Goal: Find specific page/section: Find specific page/section

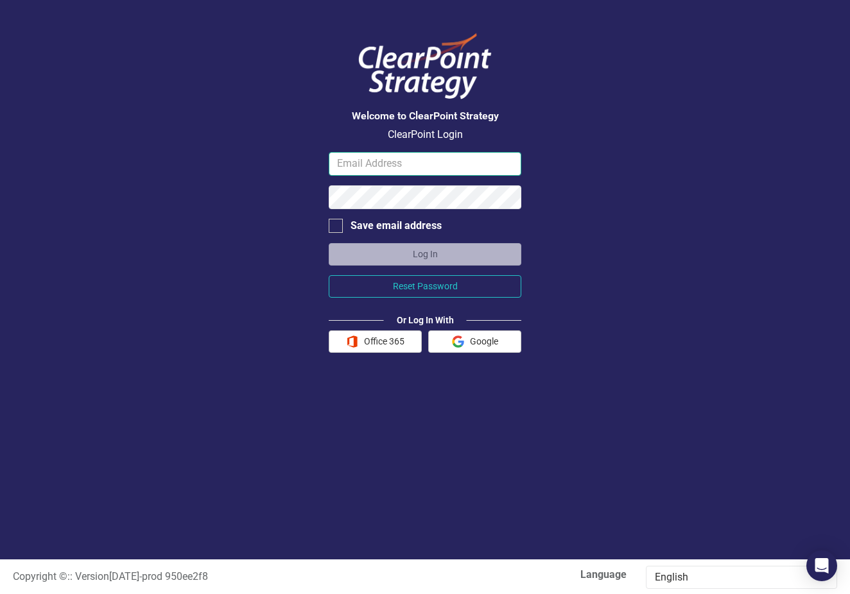
click at [341, 163] on input "email" at bounding box center [425, 164] width 193 height 24
type input "[PERSON_NAME][EMAIL_ADDRESS][DOMAIN_NAME]"
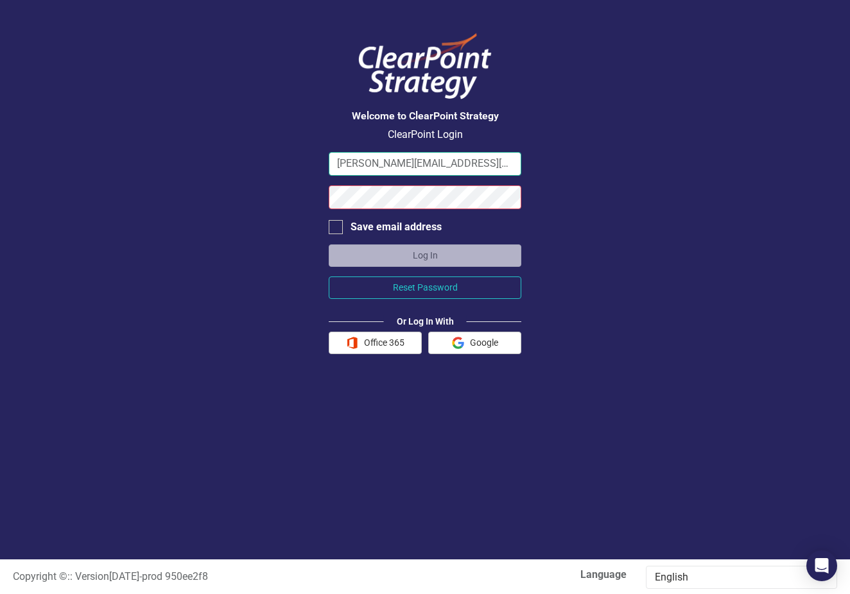
drag, startPoint x: 420, startPoint y: 164, endPoint x: 309, endPoint y: 162, distance: 111.0
click at [309, 162] on div "Welcome to ClearPoint Strategy ClearPoint Login [PERSON_NAME][EMAIL_ADDRESS][DO…" at bounding box center [425, 280] width 850 height 560
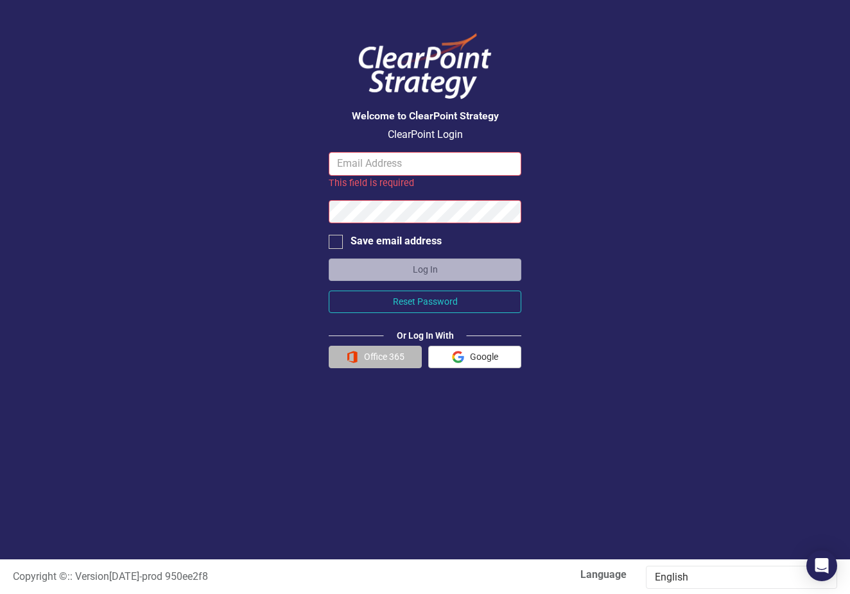
click at [378, 354] on button "Office 365" at bounding box center [375, 357] width 93 height 22
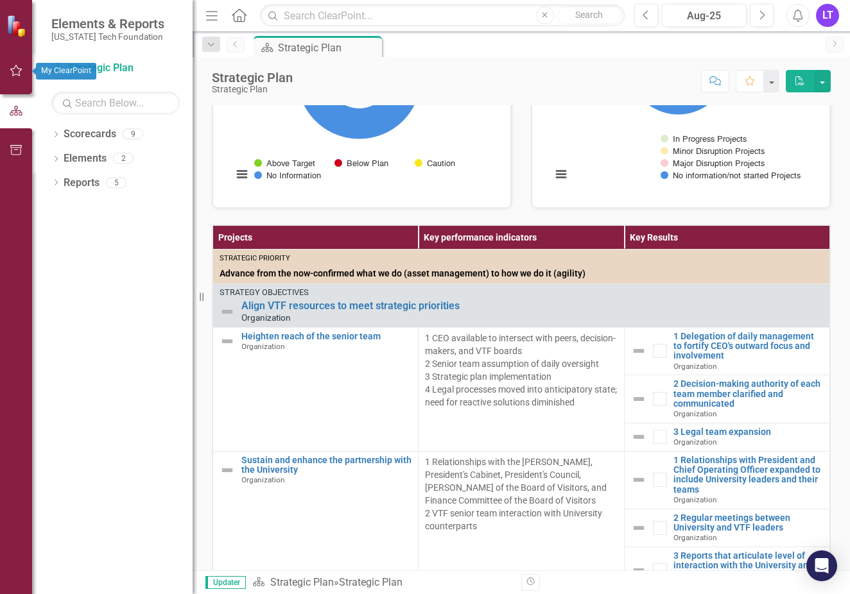
click at [16, 74] on icon "button" at bounding box center [16, 71] width 12 height 12
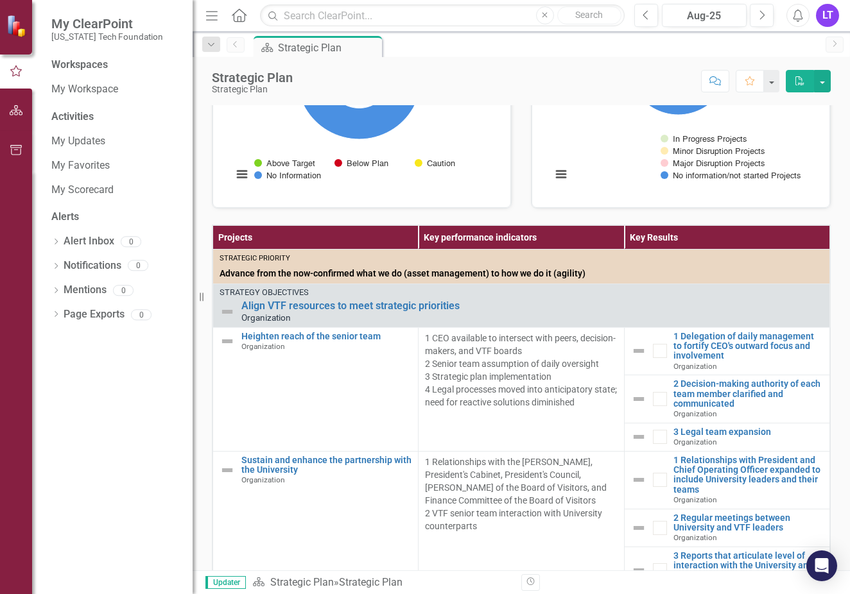
click at [90, 121] on div "Activities" at bounding box center [115, 117] width 128 height 15
click at [82, 114] on div "Activities" at bounding box center [115, 117] width 128 height 15
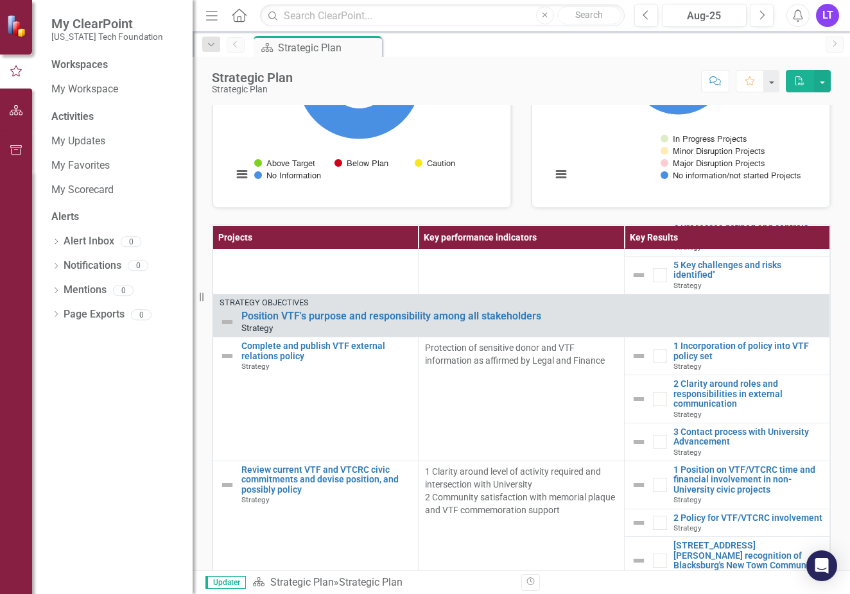
scroll to position [1348, 0]
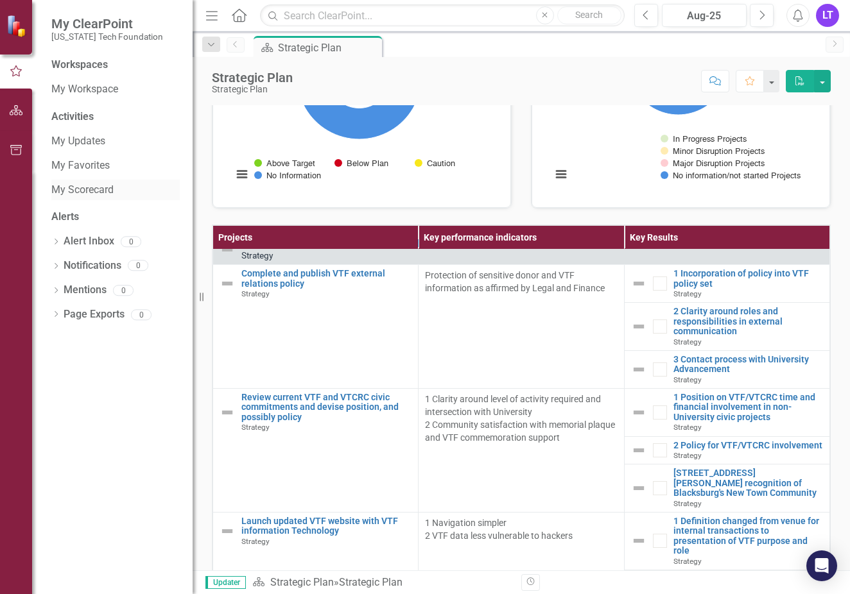
click at [83, 189] on link "My Scorecard" at bounding box center [115, 190] width 128 height 15
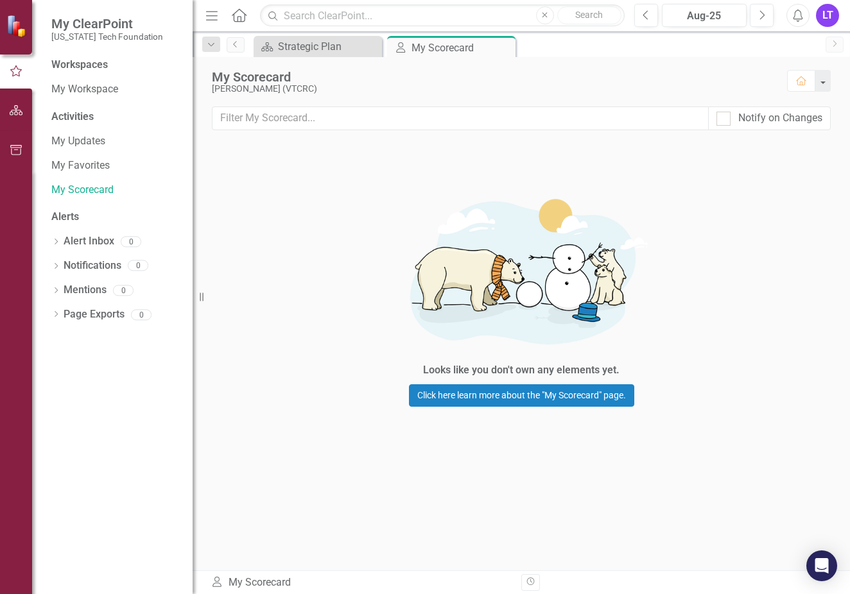
click at [73, 116] on div "Activities" at bounding box center [115, 117] width 128 height 15
click at [80, 62] on div "Workspaces" at bounding box center [79, 65] width 56 height 15
click at [821, 85] on button "button" at bounding box center [822, 81] width 17 height 22
click at [606, 83] on div "My Scorecard" at bounding box center [493, 77] width 562 height 14
click at [19, 113] on icon "button" at bounding box center [16, 110] width 13 height 10
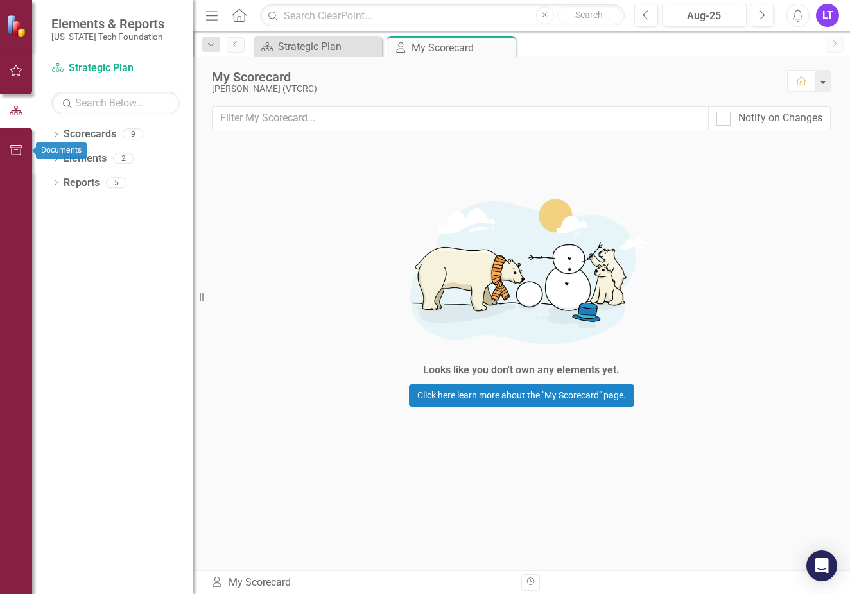
click at [19, 144] on button "button" at bounding box center [16, 150] width 29 height 27
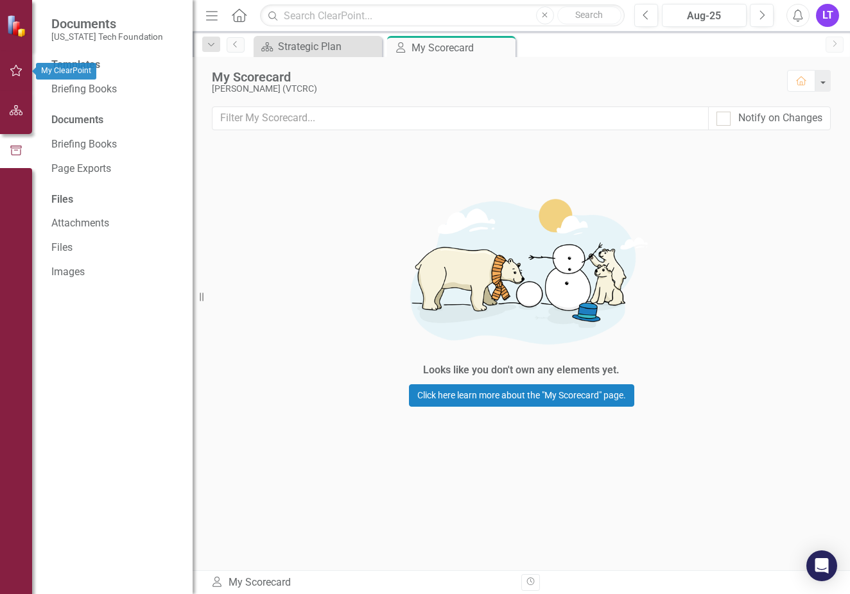
click at [24, 63] on button "button" at bounding box center [16, 71] width 29 height 27
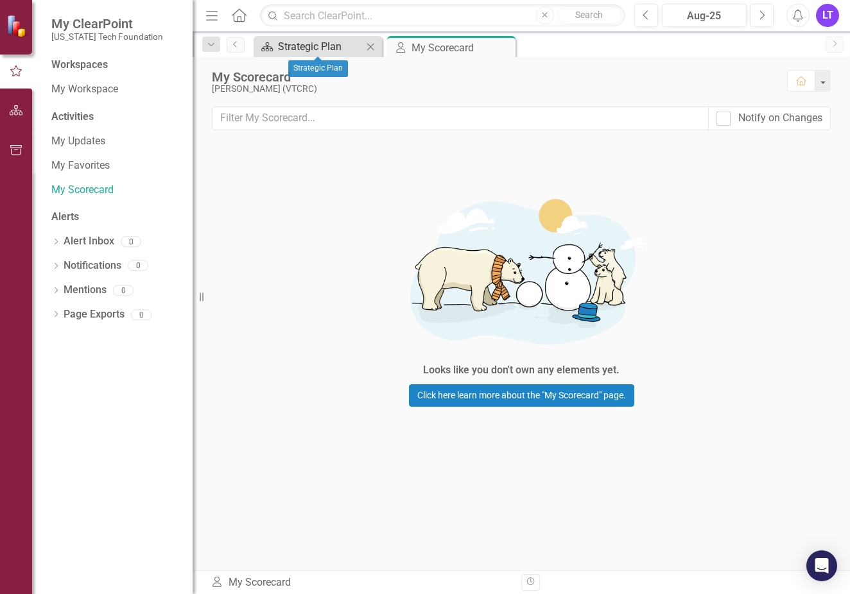
click at [325, 49] on div "Strategic Plan" at bounding box center [320, 47] width 85 height 16
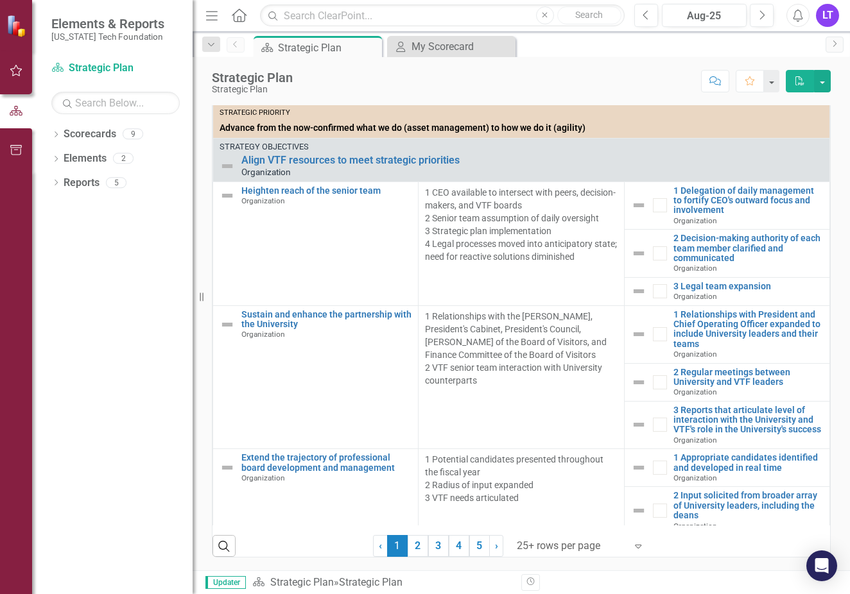
scroll to position [359, 0]
click at [90, 134] on link "Scorecards" at bounding box center [90, 134] width 53 height 15
click at [105, 135] on link "Scorecards" at bounding box center [90, 134] width 53 height 15
click at [105, 160] on link "Elements" at bounding box center [85, 158] width 43 height 15
click at [92, 185] on link "Reports" at bounding box center [82, 183] width 36 height 15
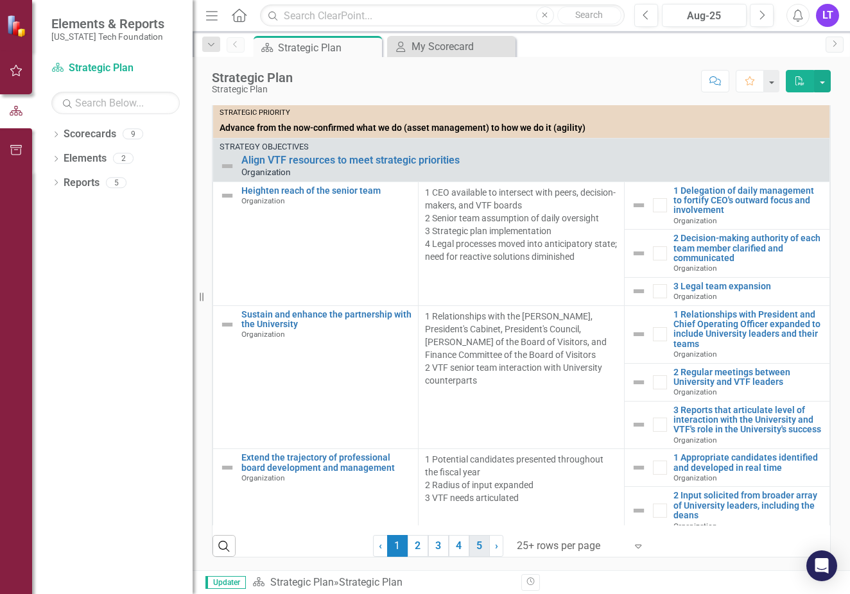
click at [471, 550] on link "5" at bounding box center [479, 546] width 21 height 22
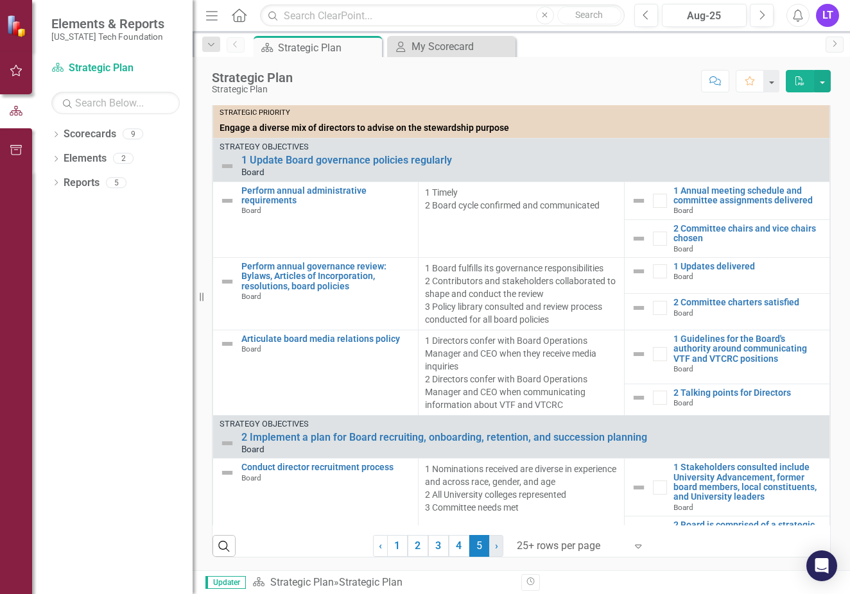
click at [495, 545] on span "›" at bounding box center [496, 546] width 3 height 12
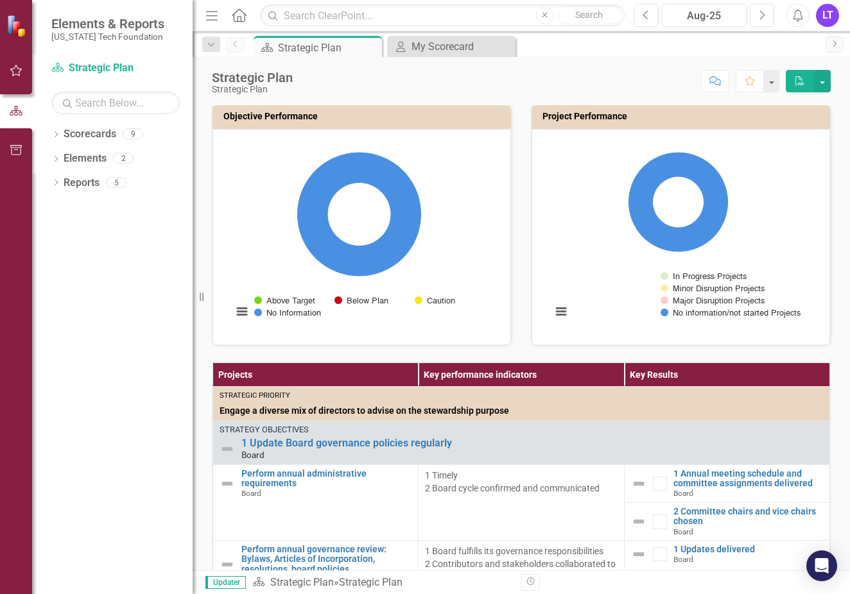
scroll to position [39, 0]
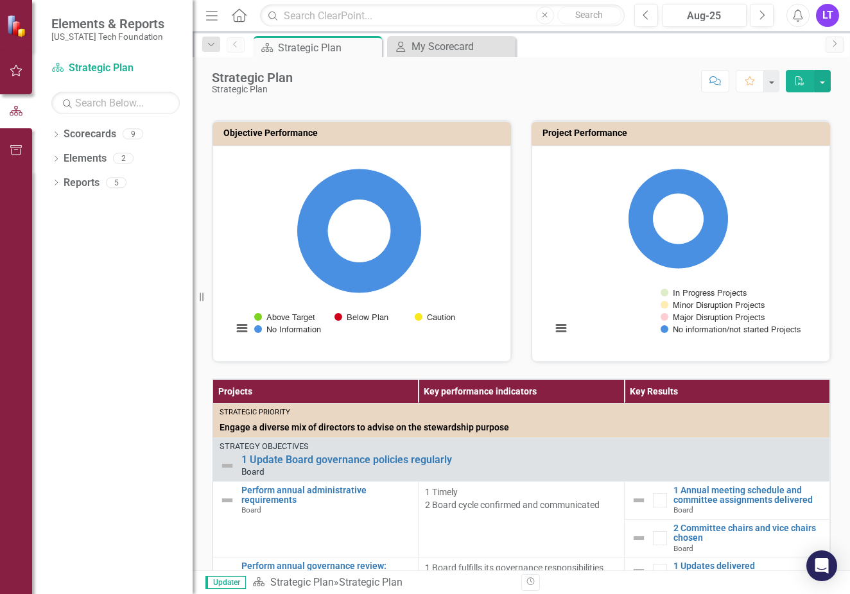
drag, startPoint x: 304, startPoint y: 406, endPoint x: 274, endPoint y: 413, distance: 30.2
click at [303, 404] on th "Projects" at bounding box center [315, 392] width 205 height 24
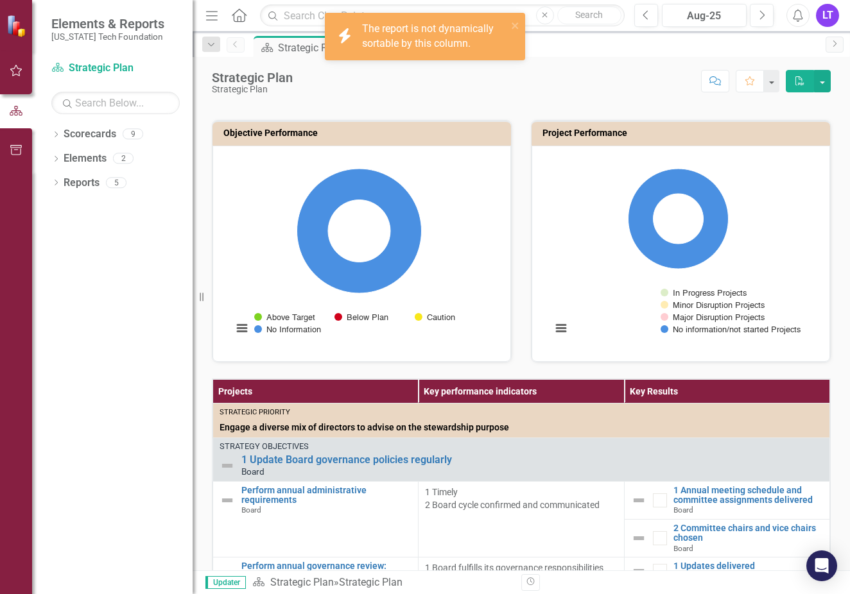
click at [232, 404] on th "Projects" at bounding box center [315, 392] width 205 height 24
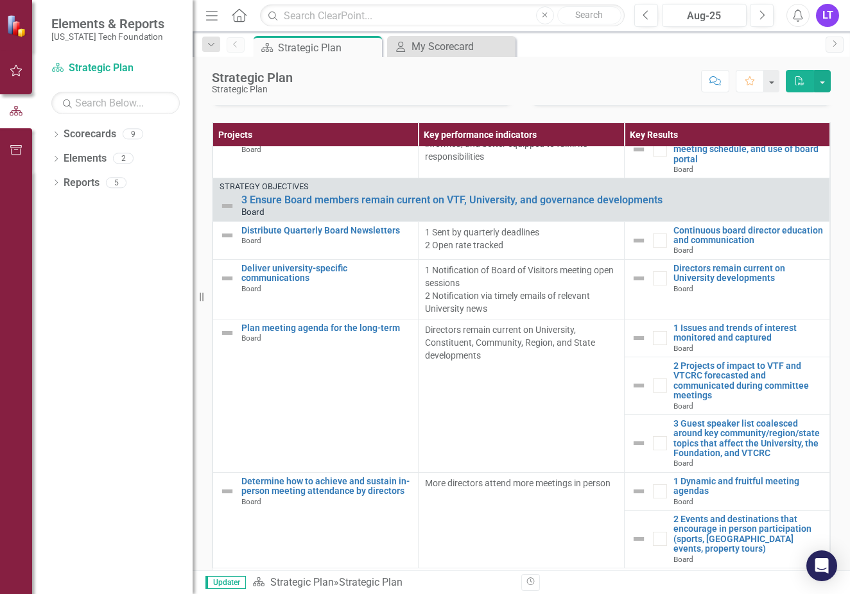
scroll to position [359, 0]
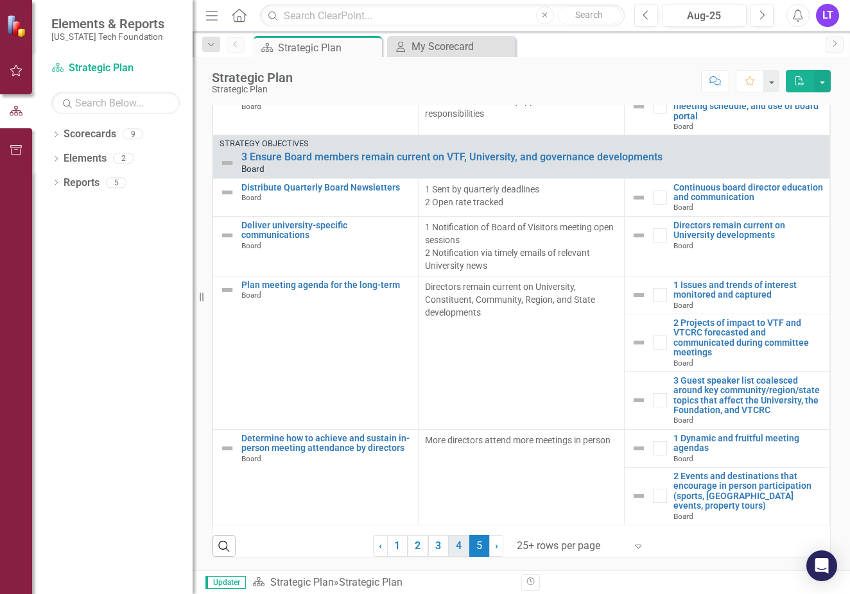
click at [449, 546] on link "4" at bounding box center [459, 546] width 21 height 22
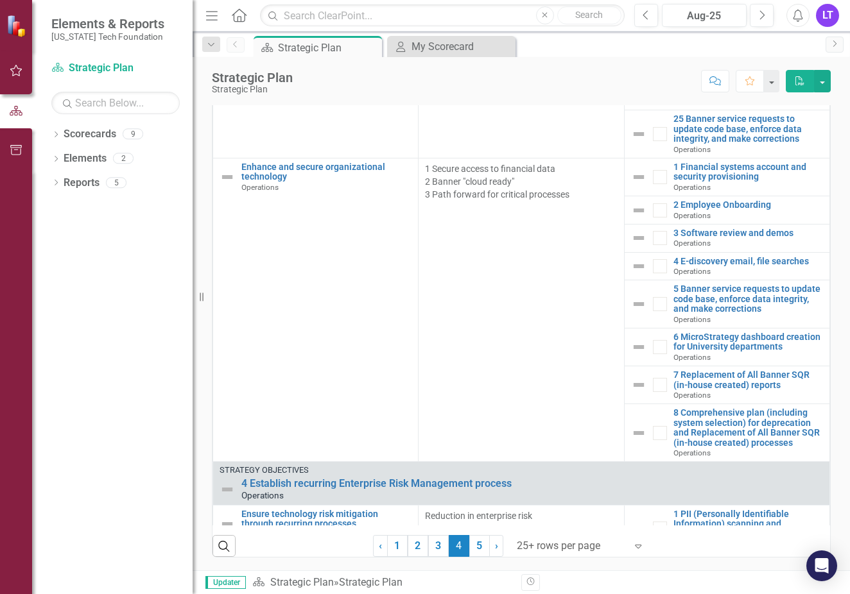
scroll to position [4759, 0]
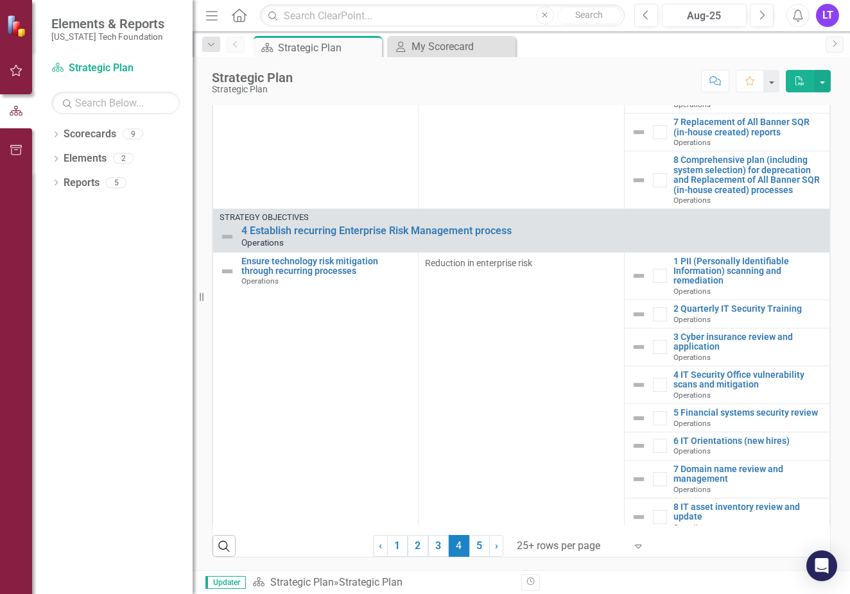
drag, startPoint x: 431, startPoint y: 551, endPoint x: 448, endPoint y: 483, distance: 70.2
click at [431, 551] on link "3" at bounding box center [438, 546] width 21 height 22
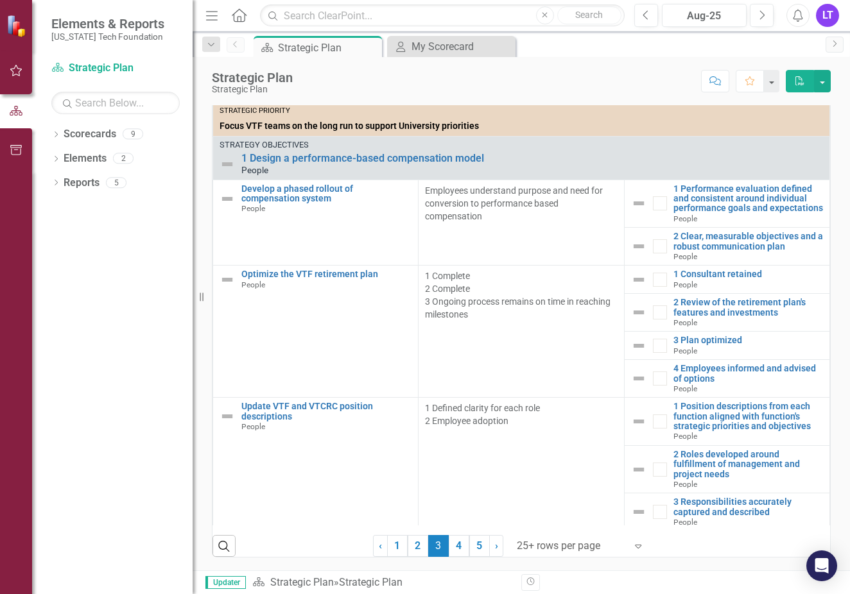
scroll to position [0, 0]
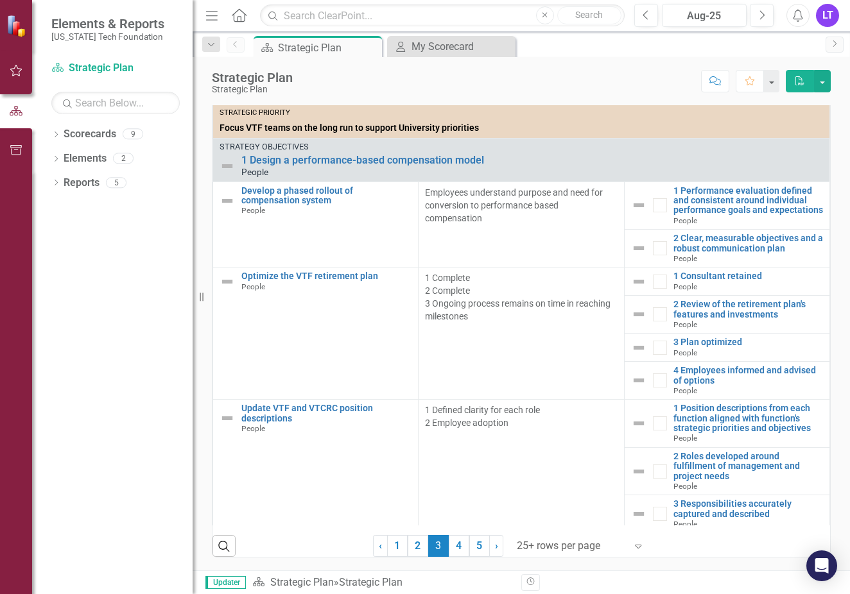
drag, startPoint x: 415, startPoint y: 542, endPoint x: 463, endPoint y: 424, distance: 127.9
click at [415, 542] on link "2" at bounding box center [417, 546] width 21 height 22
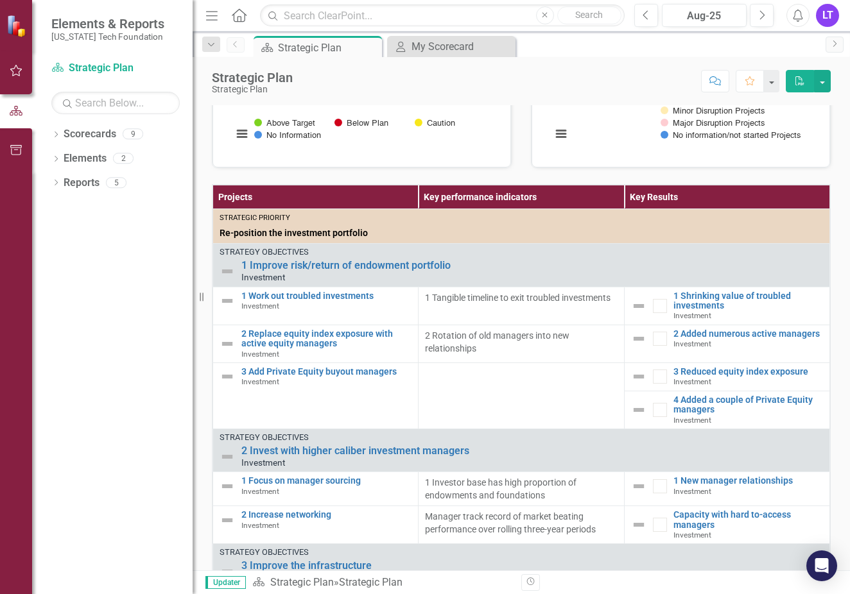
scroll to position [359, 0]
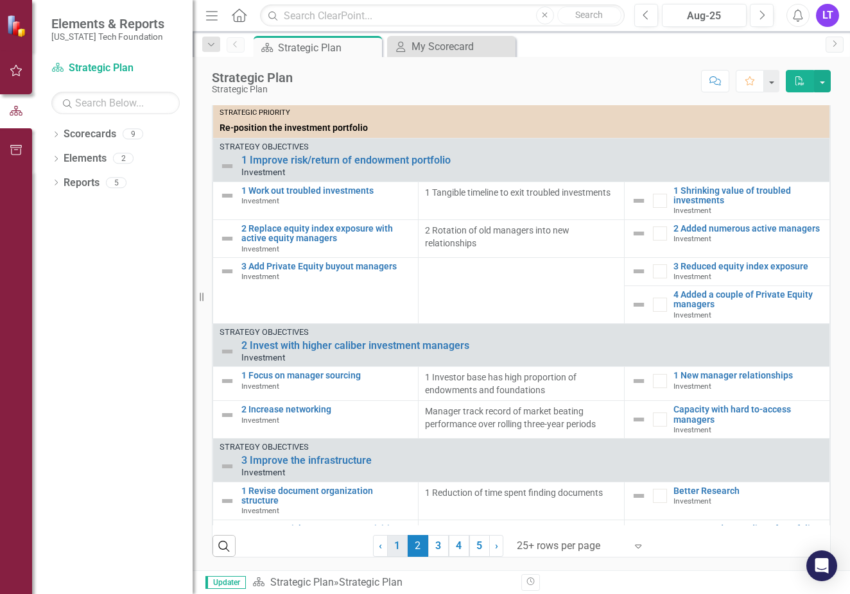
click at [396, 544] on link "1" at bounding box center [397, 546] width 21 height 22
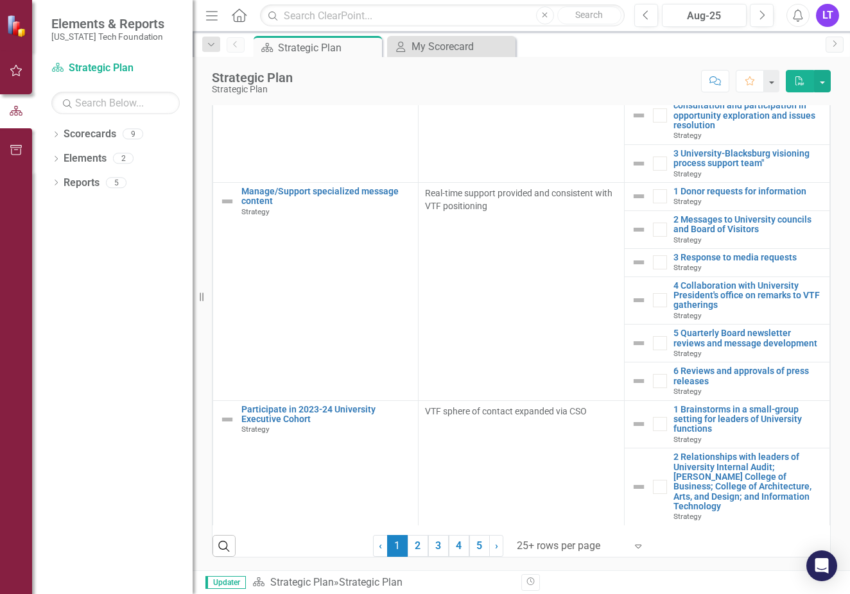
scroll to position [2113, 0]
click at [495, 546] on span "›" at bounding box center [496, 546] width 3 height 12
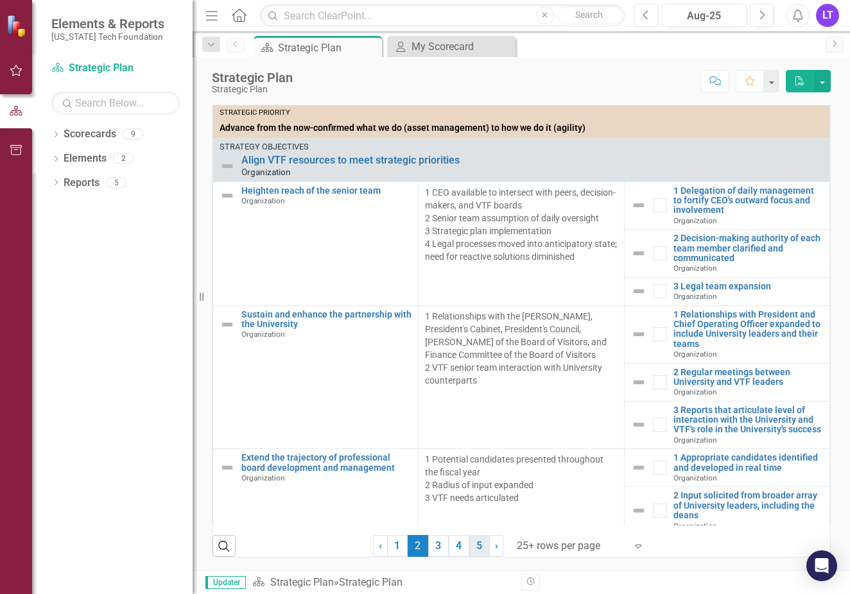
click at [477, 546] on link "5" at bounding box center [479, 546] width 21 height 22
click at [489, 545] on link "› Next" at bounding box center [496, 546] width 14 height 22
click at [489, 504] on p "1 Potential candidates presented throughout the fiscal year 2 Radius of input e…" at bounding box center [521, 478] width 192 height 51
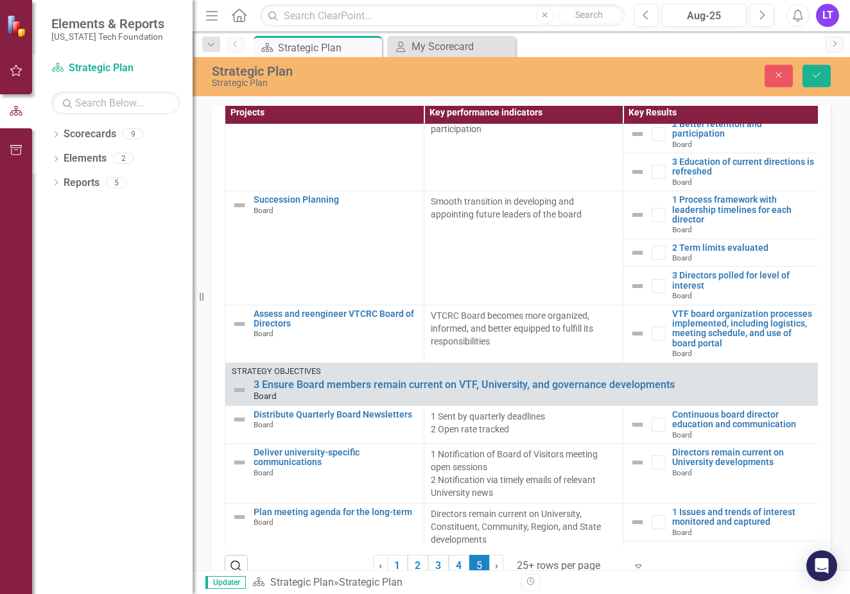
scroll to position [724, 0]
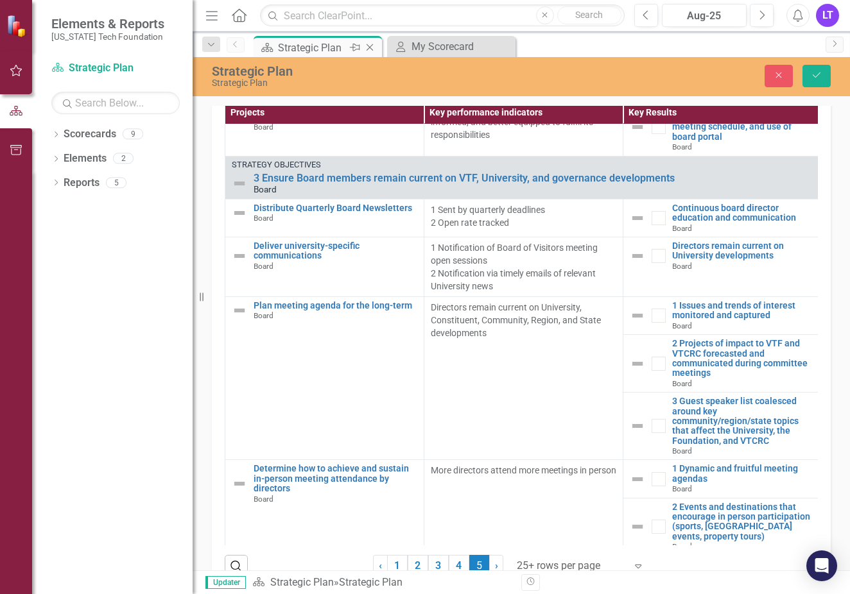
click at [305, 46] on div "Strategic Plan" at bounding box center [312, 48] width 69 height 16
click at [214, 46] on icon "Dropdown" at bounding box center [211, 44] width 12 height 9
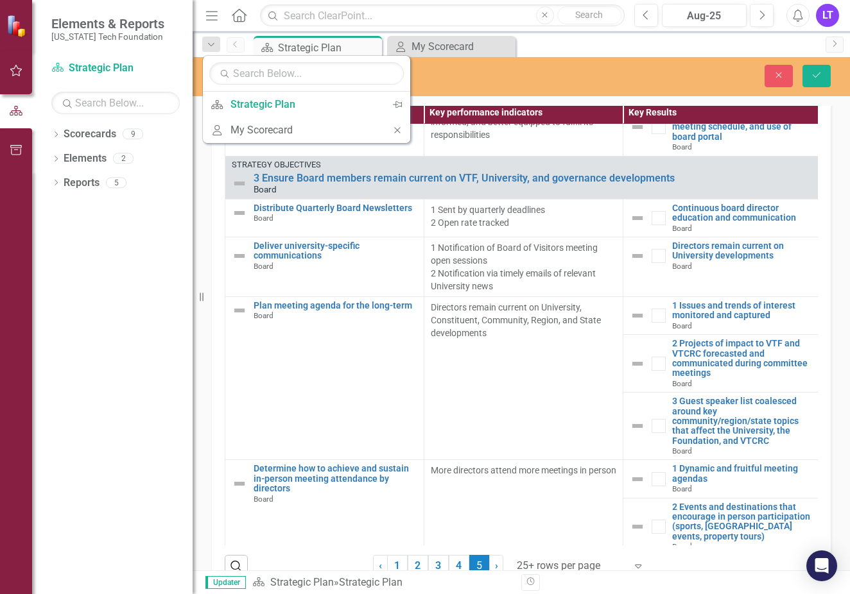
click at [552, 49] on div "Scorecard Strategic Plan Pin Close My Scorecard My Scorecard Close" at bounding box center [535, 46] width 568 height 21
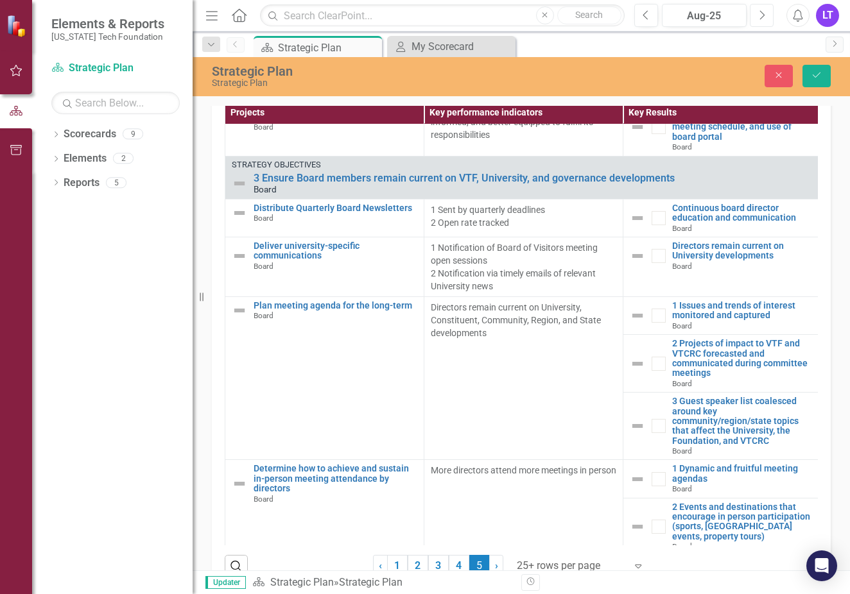
click at [758, 19] on icon "Next" at bounding box center [761, 16] width 7 height 12
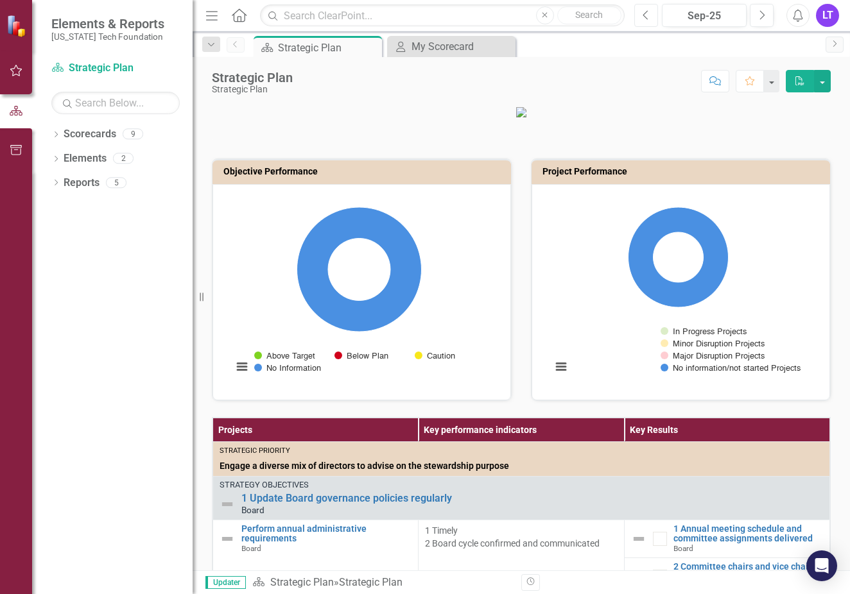
click at [645, 17] on icon "button" at bounding box center [644, 14] width 5 height 9
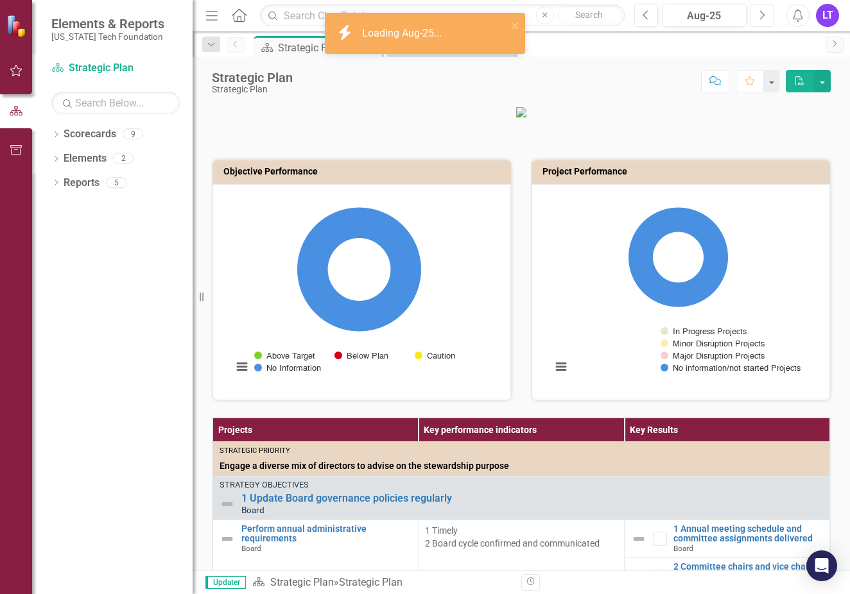
click at [764, 13] on icon "Next" at bounding box center [761, 16] width 7 height 12
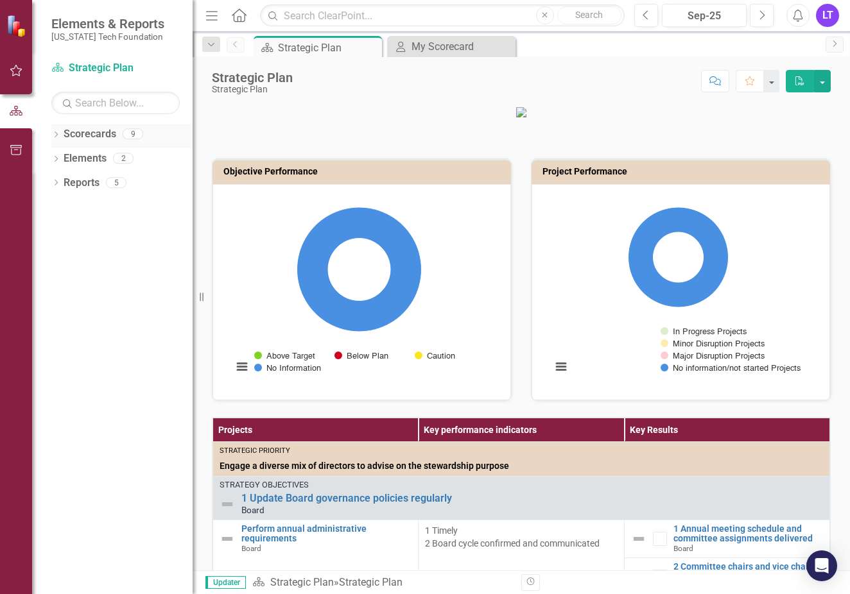
click at [54, 135] on icon "Dropdown" at bounding box center [55, 135] width 9 height 7
click at [94, 158] on link "Strategic Plan" at bounding box center [132, 158] width 122 height 15
click at [56, 184] on icon at bounding box center [56, 183] width 3 height 6
click at [153, 230] on div "2" at bounding box center [151, 231] width 21 height 11
click at [60, 232] on icon "Dropdown" at bounding box center [62, 232] width 9 height 7
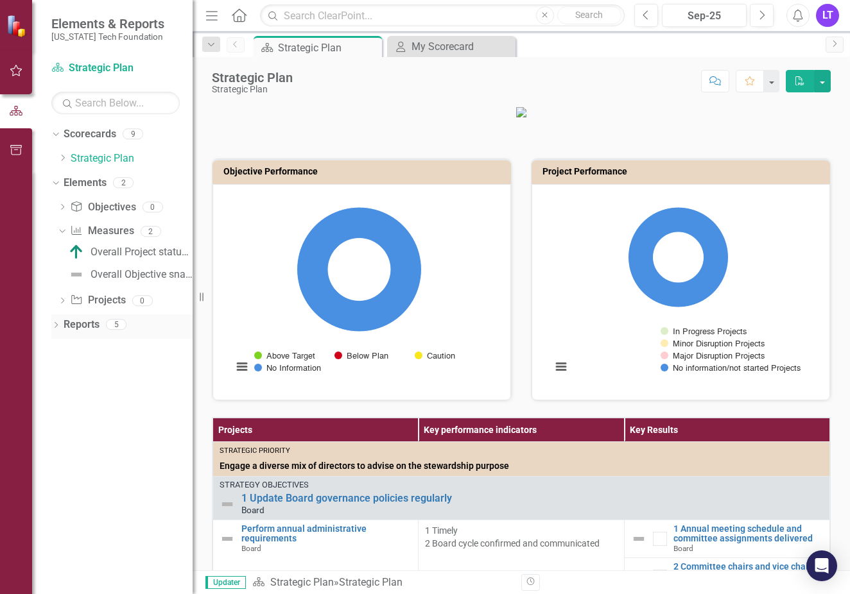
click at [58, 327] on icon "Dropdown" at bounding box center [55, 326] width 9 height 7
